Goal: Task Accomplishment & Management: Manage account settings

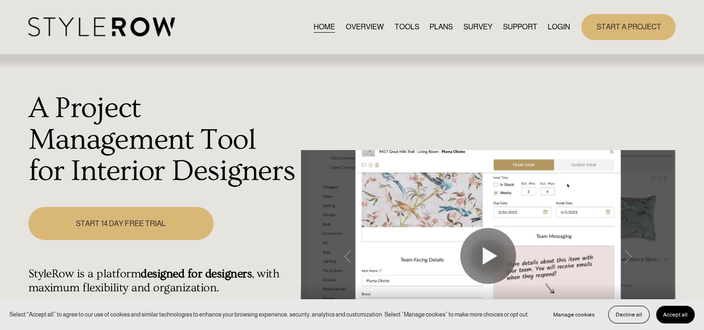
click at [553, 28] on link "LOGIN" at bounding box center [559, 26] width 22 height 13
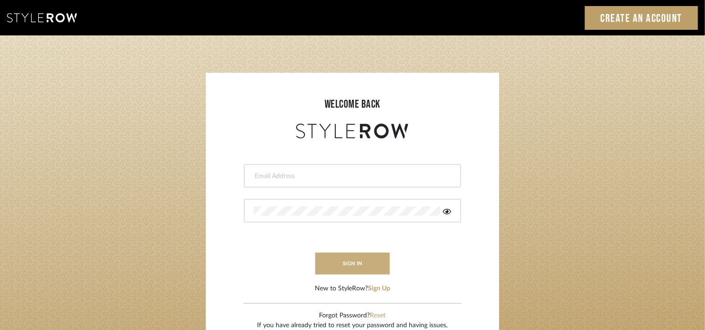
type input "emery@theperfectvignette.com"
click at [357, 257] on button "sign in" at bounding box center [352, 263] width 74 height 22
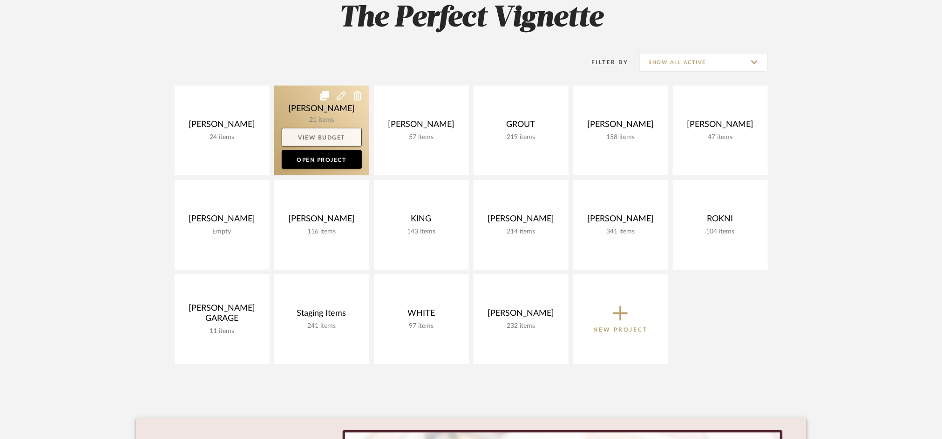
scroll to position [151, 0]
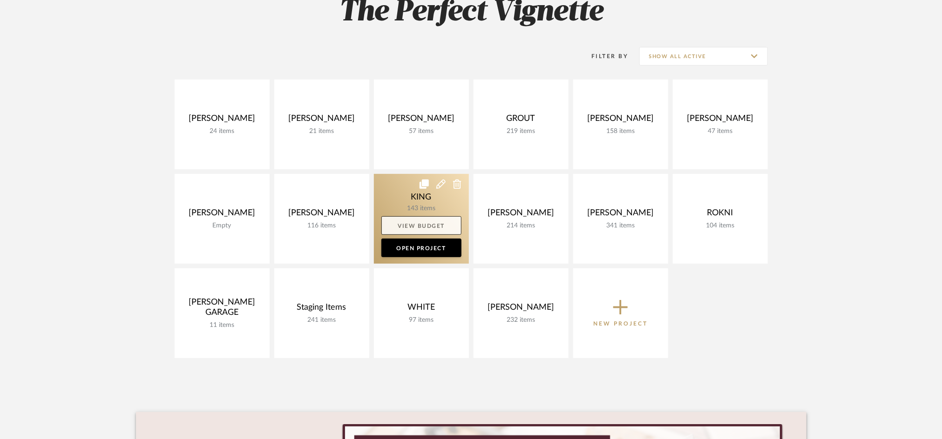
click at [411, 228] on link "View Budget" at bounding box center [421, 225] width 80 height 19
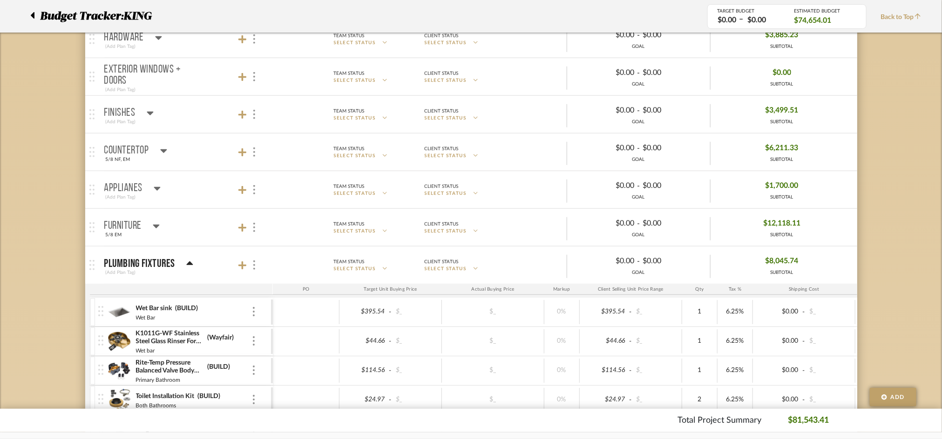
scroll to position [274, 0]
click at [57, 27] on div "Budget Tracker: KING TARGET BUDGET $0.00 – $0.00 ESTIMATED BUDGET $74,654.01 Ba…" at bounding box center [471, 16] width 942 height 33
click at [57, 17] on span "Budget Tracker:" at bounding box center [81, 16] width 83 height 17
click at [35, 11] on div at bounding box center [35, 16] width 10 height 17
click at [190, 120] on mat-panel-title "Finishes (Add Plan Tag)" at bounding box center [186, 116] width 164 height 23
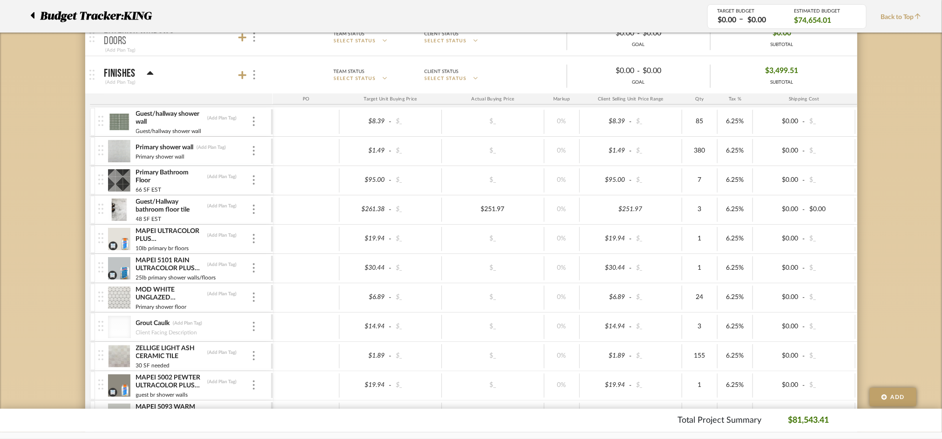
scroll to position [301, 0]
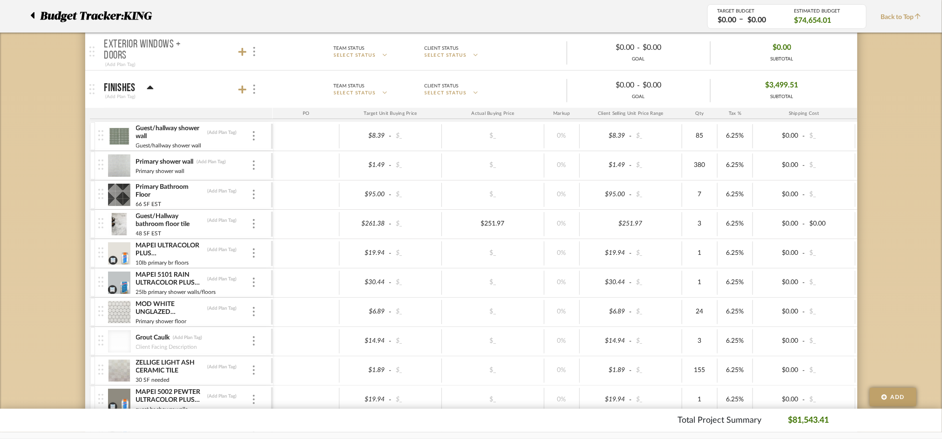
click at [30, 15] on icon at bounding box center [32, 15] width 4 height 11
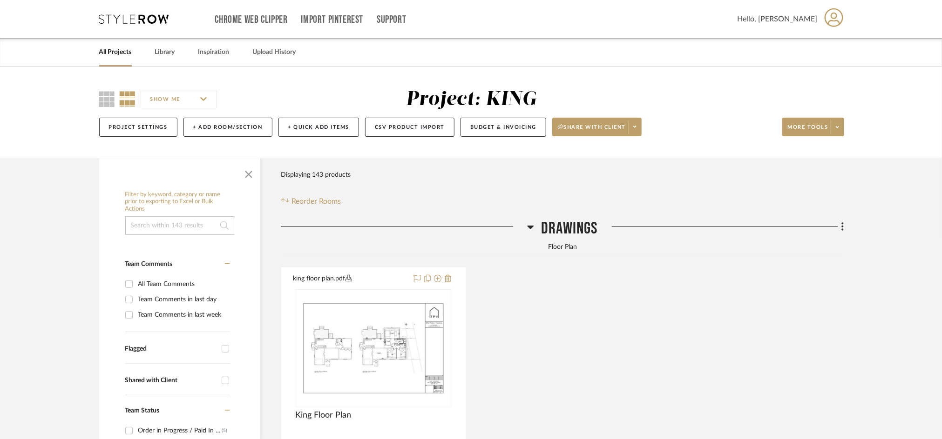
click at [121, 46] on link "All Projects" at bounding box center [115, 52] width 33 height 13
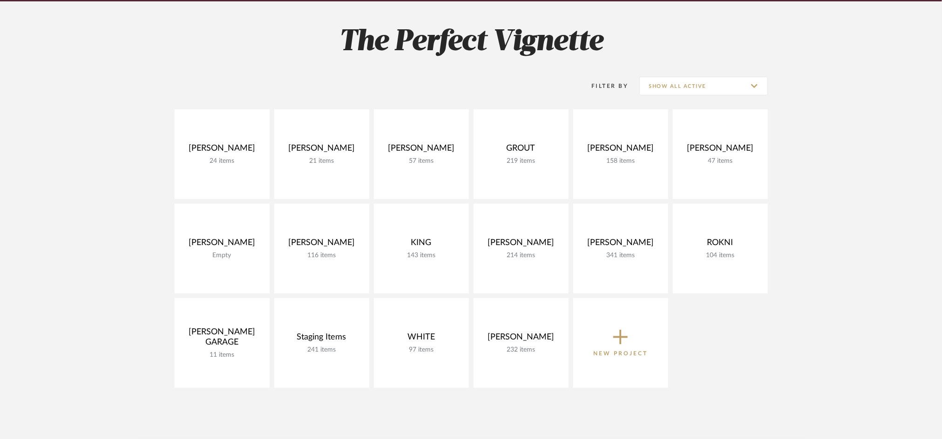
scroll to position [143, 0]
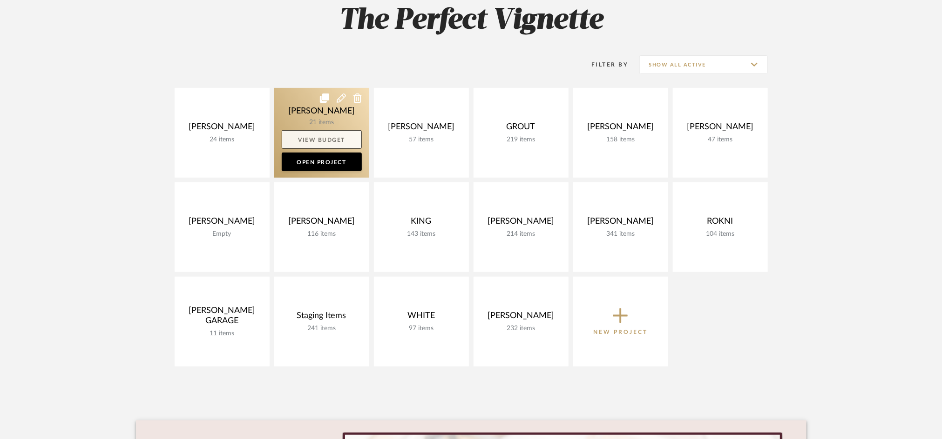
click at [314, 141] on link "View Budget" at bounding box center [322, 139] width 80 height 19
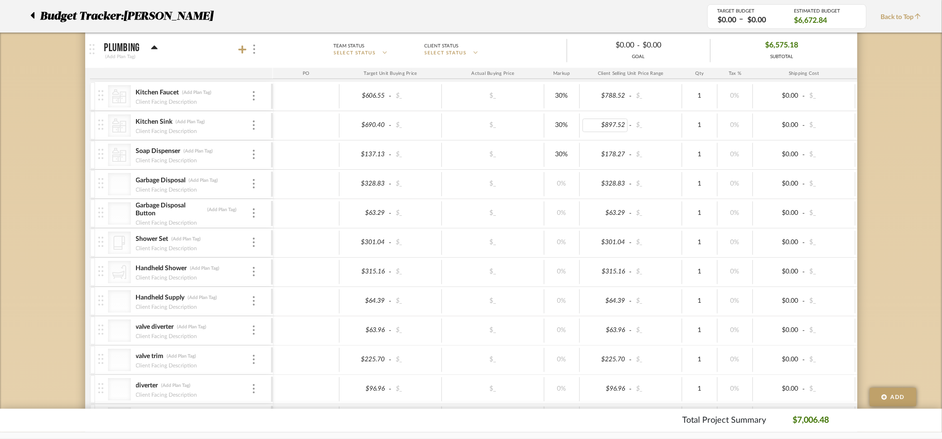
scroll to position [471, 0]
click at [565, 199] on div "$328.83 - $_ $_ 0% $328.83 - $_ 1 0% $0.00 - $_ 0% Taxable $328.83" at bounding box center [660, 186] width 775 height 29
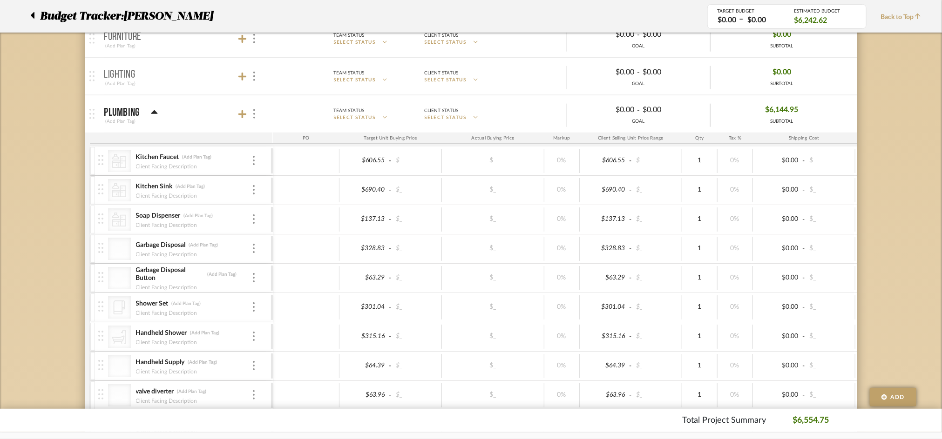
scroll to position [407, 0]
click at [201, 114] on mat-panel-title "Plumbing (Add Plan Tag)" at bounding box center [186, 115] width 164 height 23
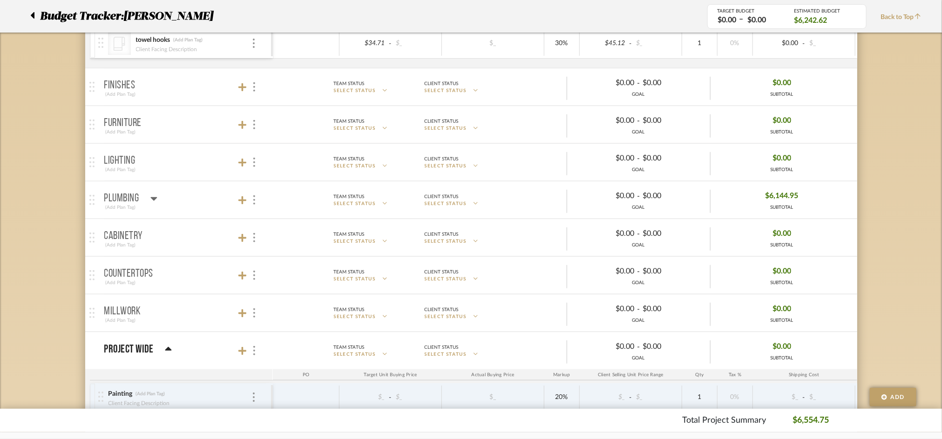
scroll to position [310, 0]
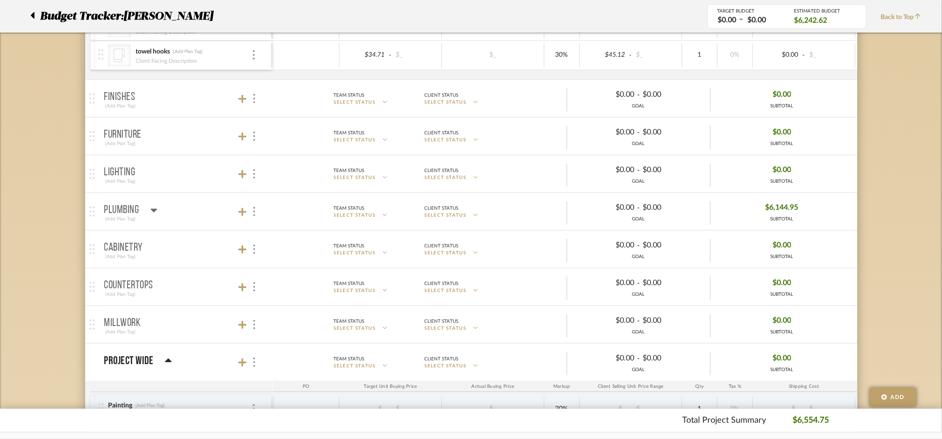
click at [191, 175] on mat-panel-title "Lighting (Add Plan Tag)" at bounding box center [186, 174] width 164 height 23
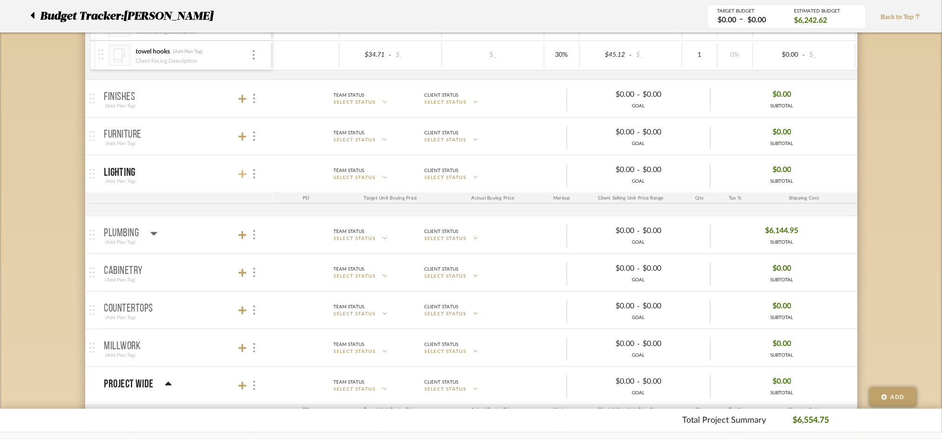
click at [242, 179] on icon at bounding box center [242, 174] width 8 height 9
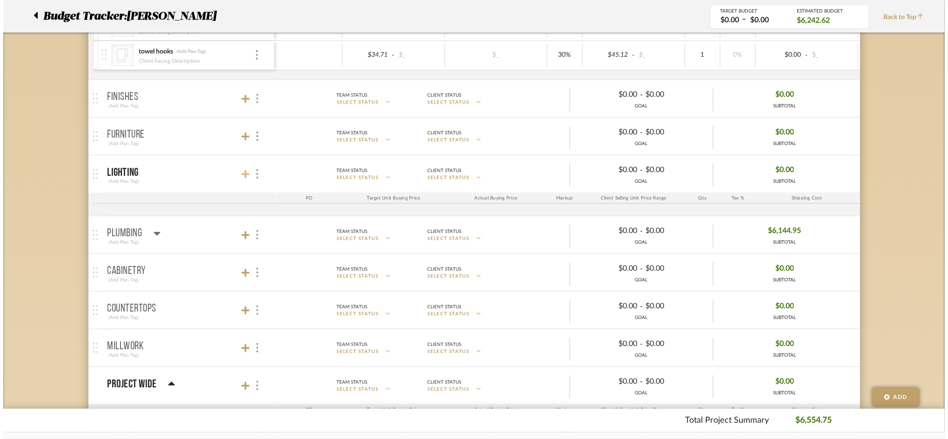
scroll to position [0, 0]
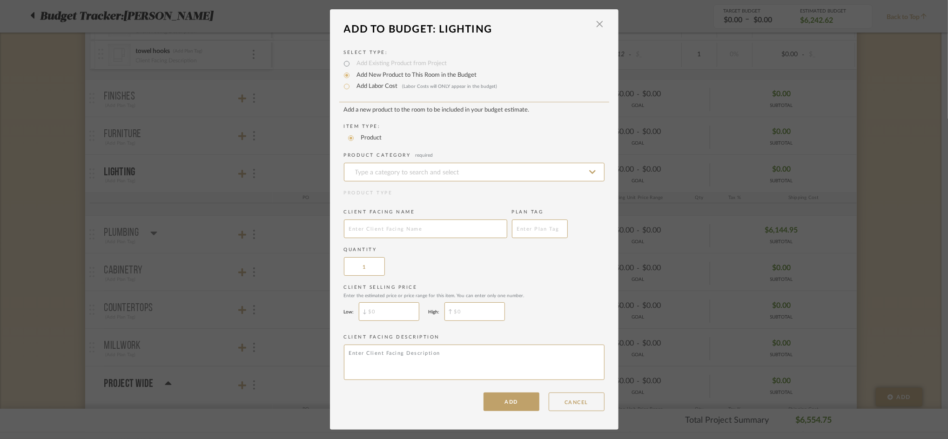
click at [219, 87] on div "LOADING" at bounding box center [474, 219] width 948 height 439
click at [596, 26] on span "button" at bounding box center [600, 24] width 19 height 19
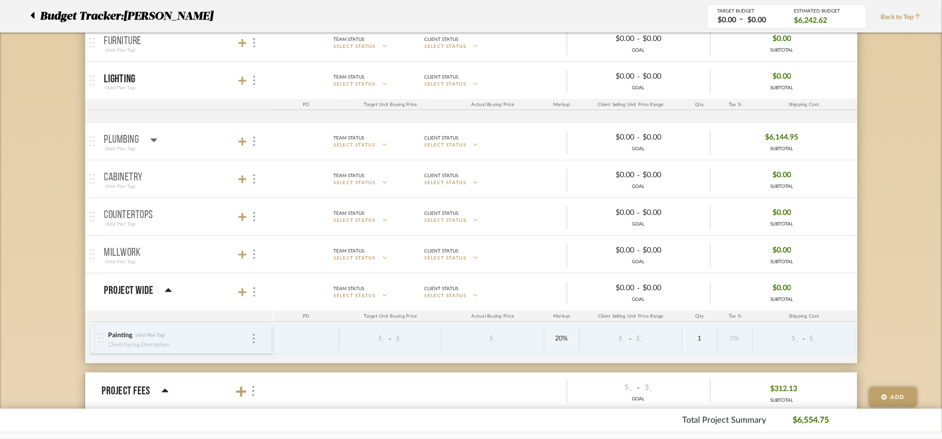
scroll to position [319, 0]
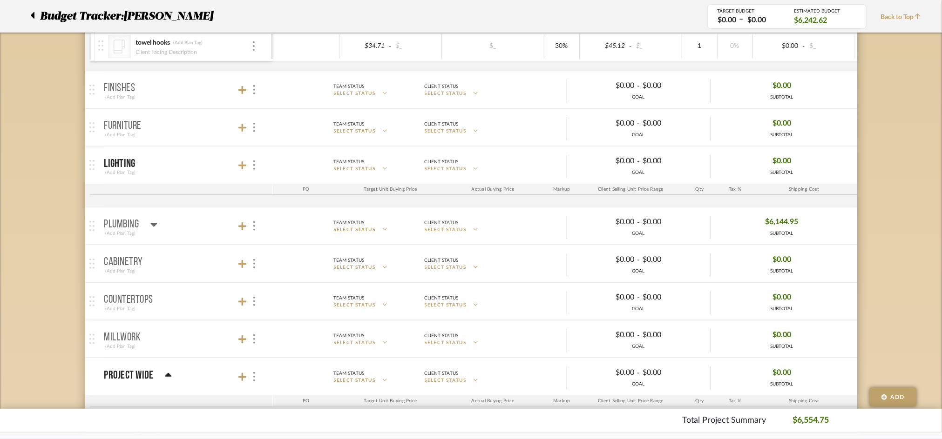
click at [189, 230] on mat-panel-title "Plumbing (Add Plan Tag)" at bounding box center [186, 226] width 164 height 23
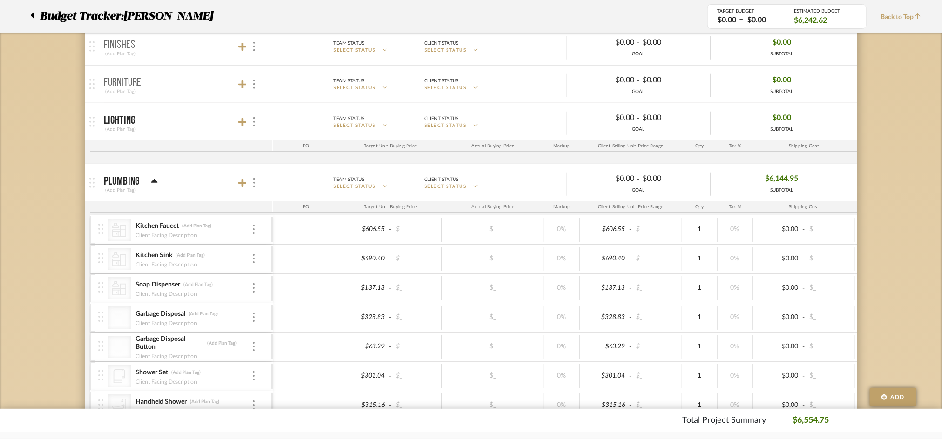
scroll to position [217, 0]
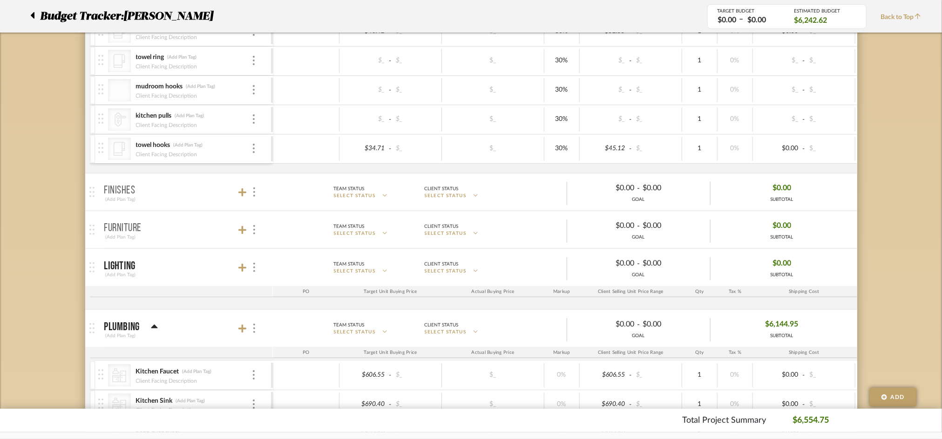
click at [206, 185] on mat-panel-title "Finishes (Add Plan Tag)" at bounding box center [186, 192] width 164 height 23
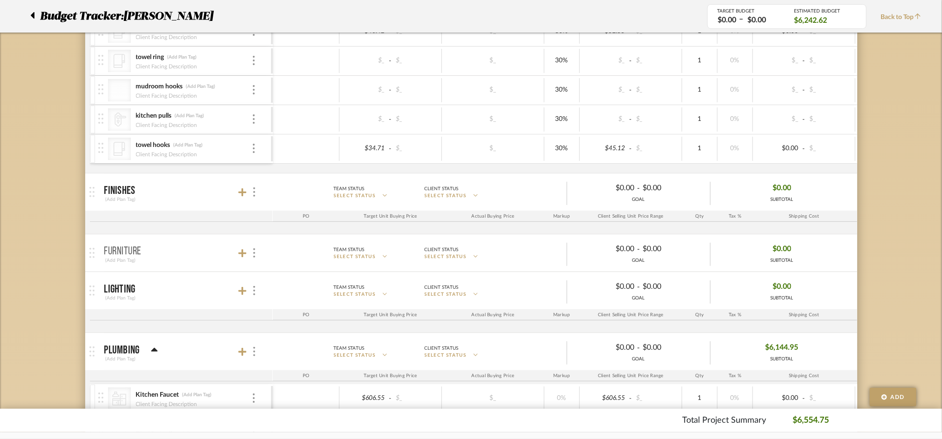
click at [206, 185] on mat-panel-title "Finishes (Add Plan Tag)" at bounding box center [186, 192] width 164 height 23
